Goal: Transaction & Acquisition: Purchase product/service

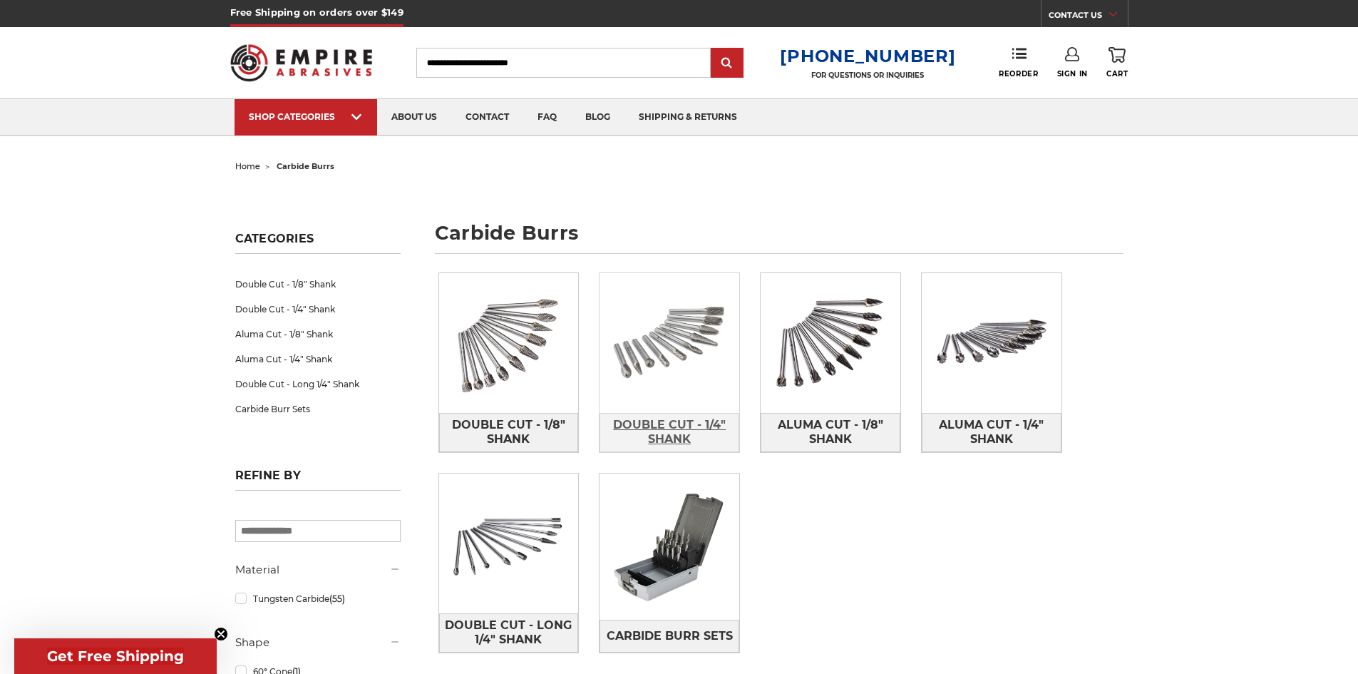
click at [660, 427] on span "Double Cut - 1/4" Shank" at bounding box center [669, 432] width 138 height 38
click at [656, 584] on img at bounding box center [669, 547] width 140 height 140
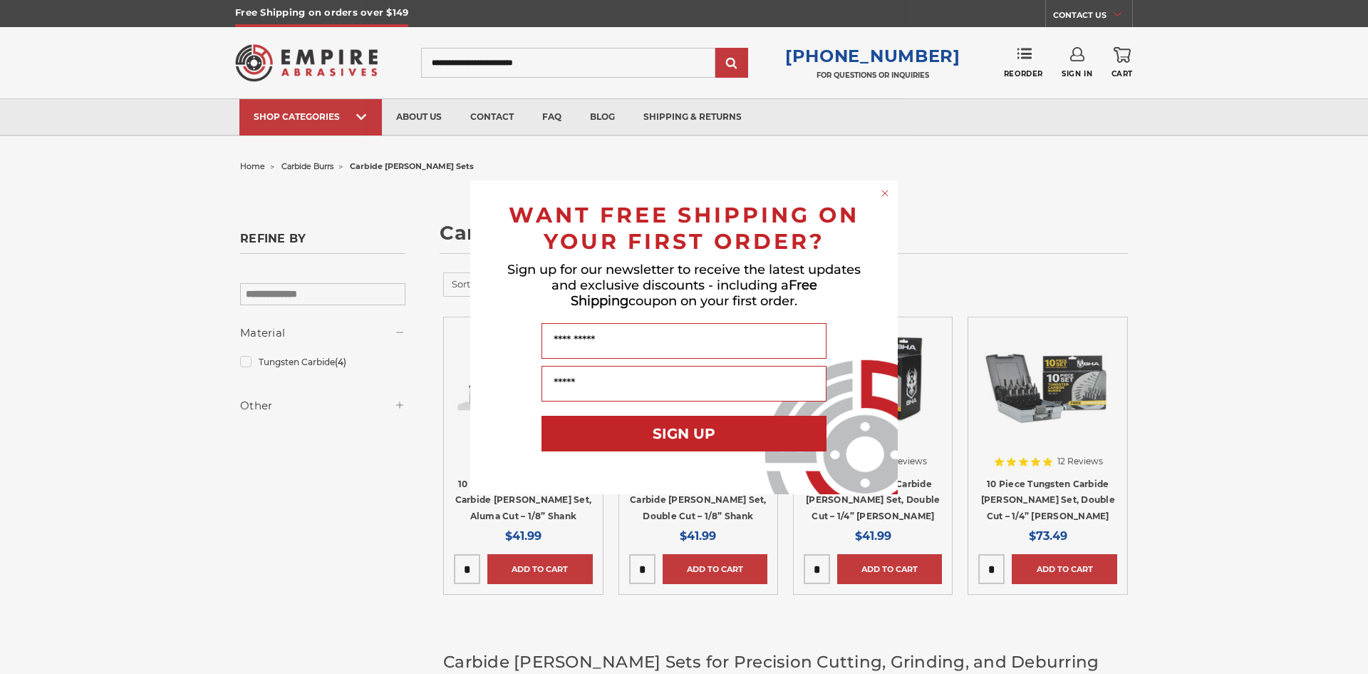
click at [884, 188] on circle "Close dialog" at bounding box center [886, 193] width 14 height 14
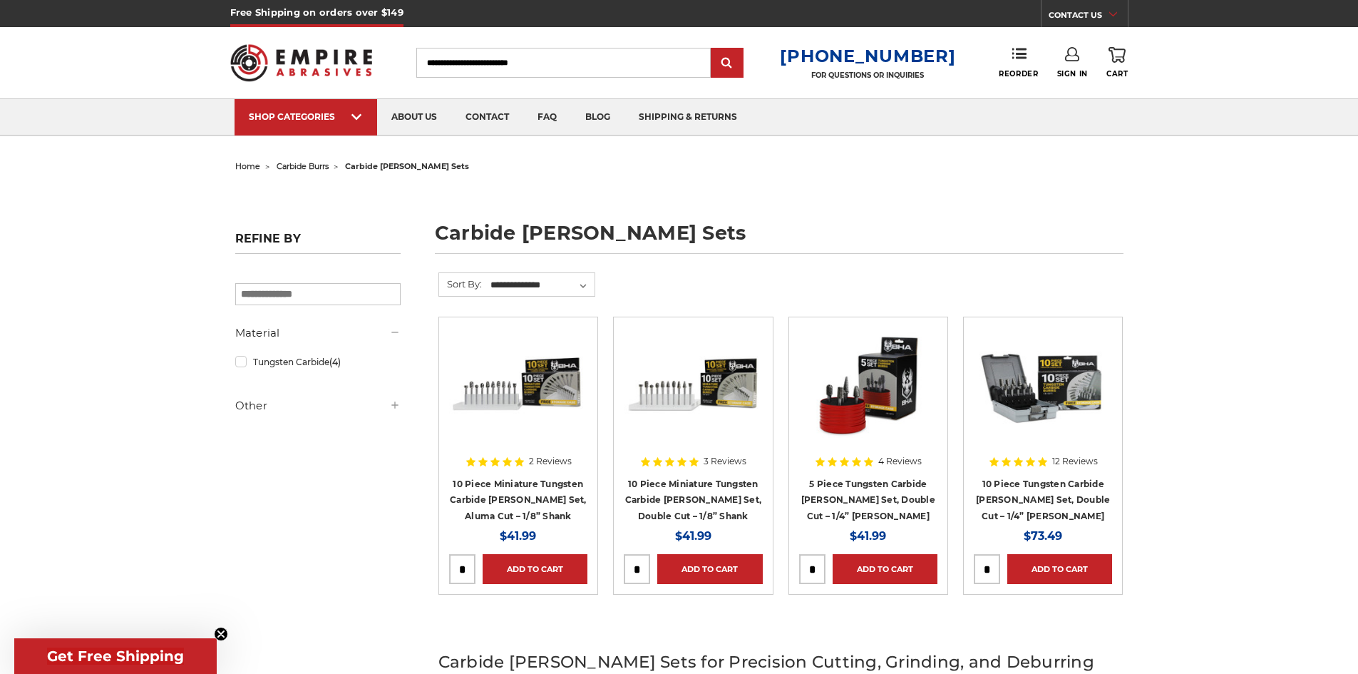
click at [1023, 402] on img at bounding box center [1043, 384] width 138 height 114
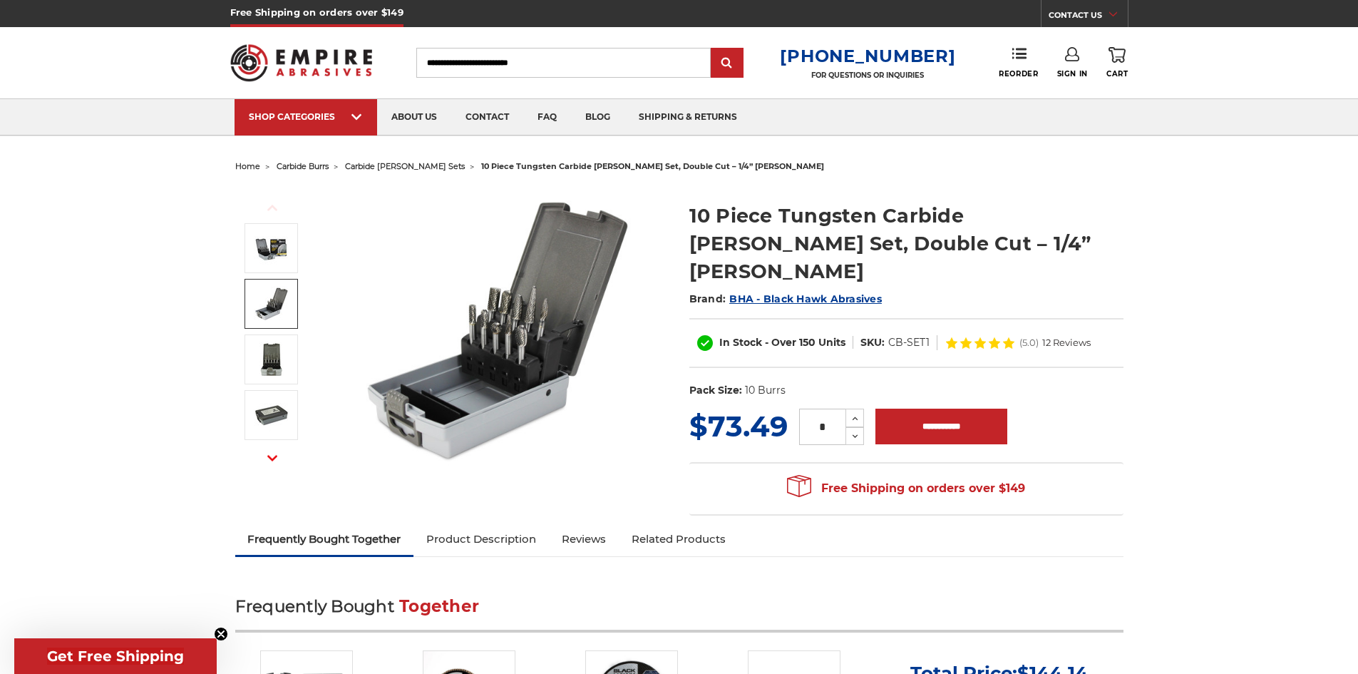
click at [517, 316] on img at bounding box center [499, 329] width 285 height 285
